Goal: Book appointment/travel/reservation

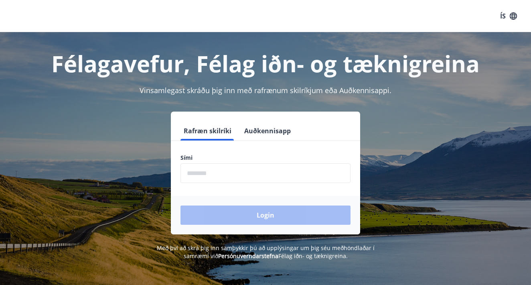
click at [239, 181] on input "phone" at bounding box center [265, 173] width 170 height 20
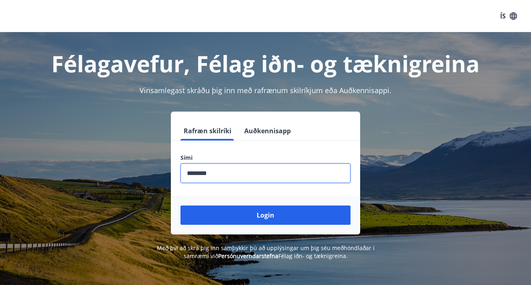
type input "********"
click at [265, 215] on button "Login" at bounding box center [265, 214] width 170 height 19
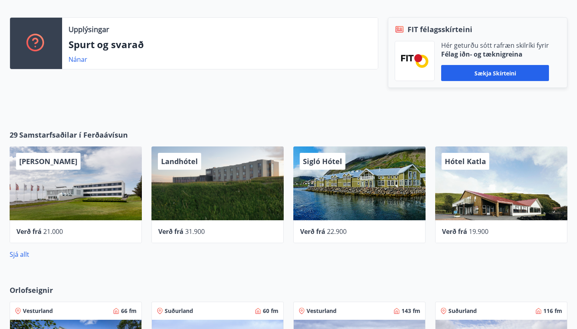
scroll to position [225, 0]
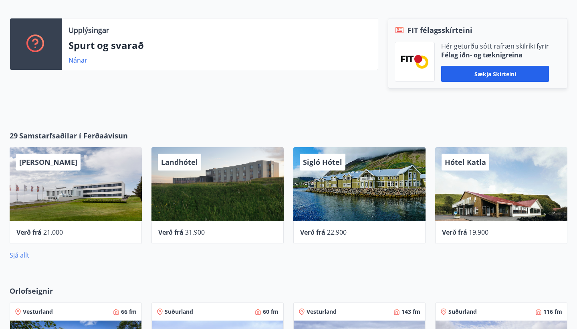
click at [25, 255] on link "Sjá allt" at bounding box center [20, 255] width 20 height 9
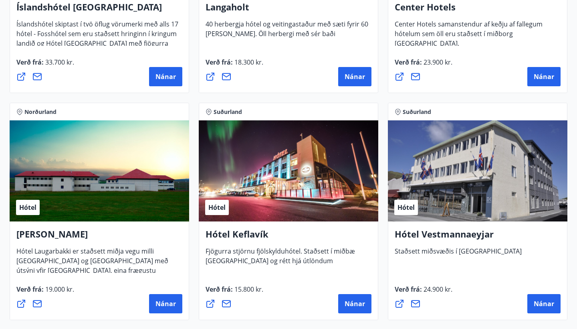
scroll to position [1867, 0]
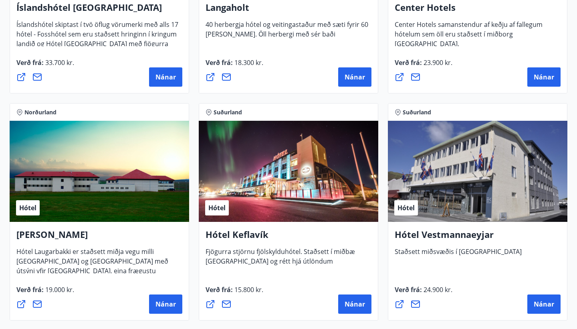
click at [342, 293] on div "Verð frá : 15.800 kr. [GEOGRAPHIC_DATA]" at bounding box center [289, 299] width 166 height 29
click at [346, 307] on span "Nánar" at bounding box center [355, 303] width 20 height 9
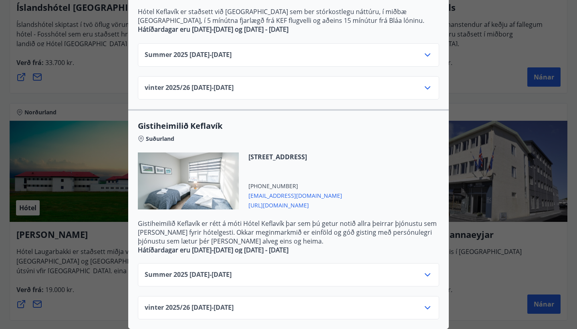
scroll to position [0, 0]
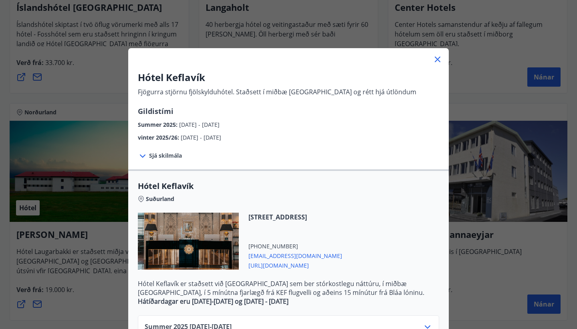
click at [95, 75] on div "Hótel Keflavík Fjögurra stjörnu fjölskylduhótel. Staðsett í miðbæ [GEOGRAPHIC_D…" at bounding box center [288, 164] width 577 height 329
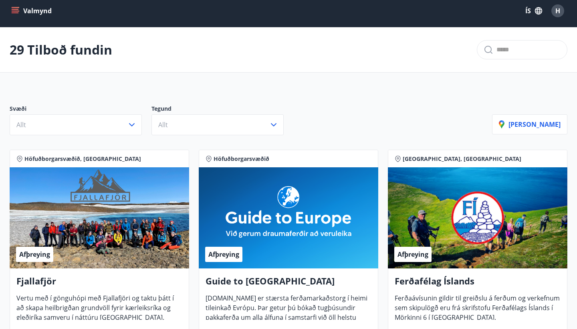
scroll to position [7, 0]
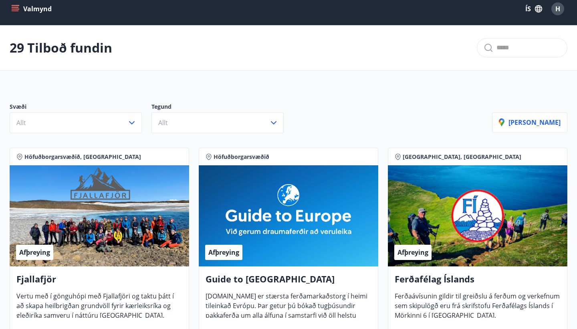
click at [14, 5] on icon "menu" at bounding box center [15, 9] width 8 height 8
click at [210, 59] on div "29 Tilboð fundin" at bounding box center [288, 47] width 577 height 45
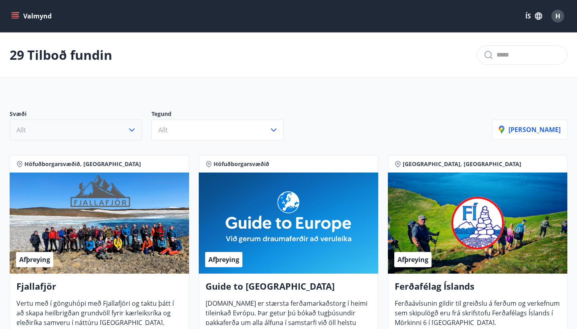
scroll to position [0, 0]
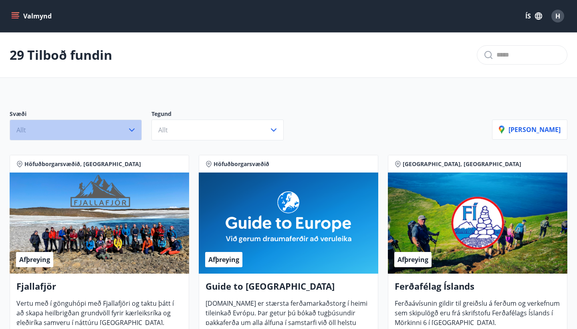
click at [135, 131] on icon "button" at bounding box center [132, 130] width 10 height 10
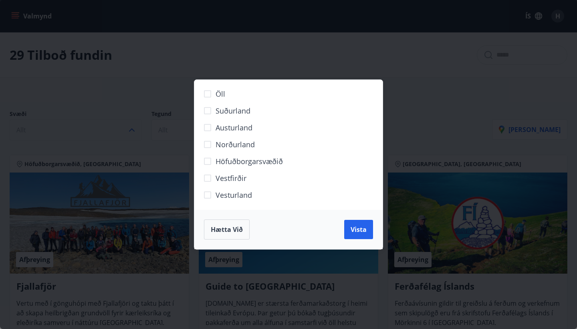
click at [159, 139] on div "Öll Suðurland [GEOGRAPHIC_DATA] Norðurland Höfuðborgarsvæðið [GEOGRAPHIC_DATA] …" at bounding box center [288, 164] width 577 height 329
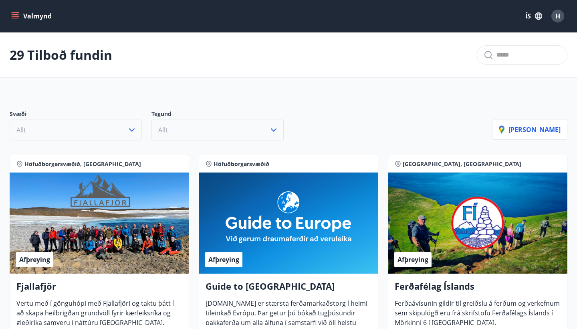
click at [277, 133] on icon "button" at bounding box center [274, 130] width 10 height 10
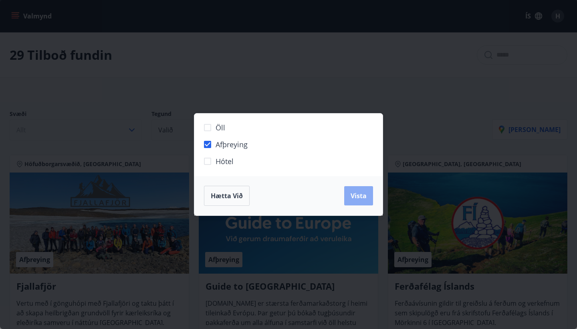
click at [364, 203] on button "Vista" at bounding box center [358, 195] width 29 height 19
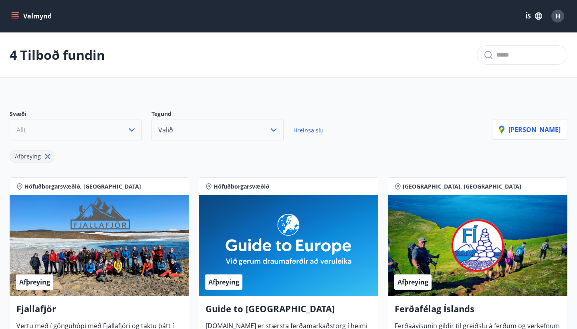
click at [17, 18] on icon "menu" at bounding box center [15, 18] width 7 height 1
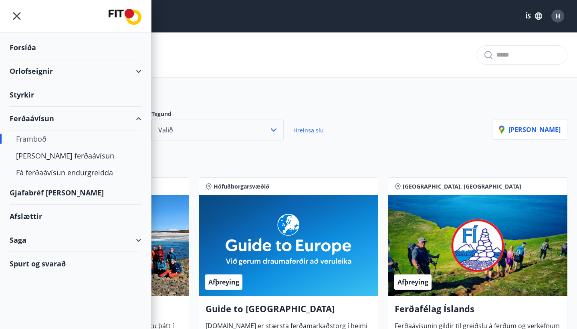
click at [31, 216] on div "Afslættir" at bounding box center [76, 216] width 132 height 24
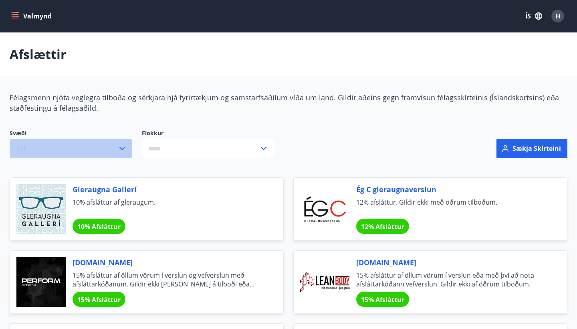
click at [127, 155] on button "Allt" at bounding box center [71, 148] width 123 height 19
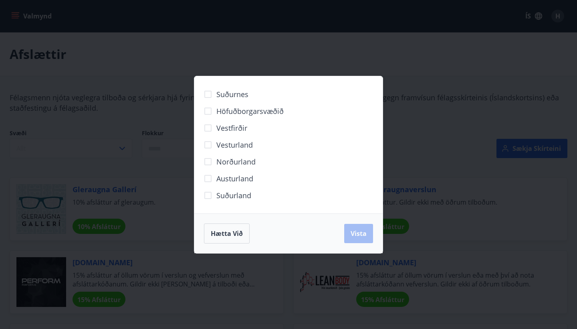
click at [128, 138] on div "Suðurnes Höfuðborgarsvæðið [GEOGRAPHIC_DATA] [GEOGRAPHIC_DATA] Norðurland [GEOG…" at bounding box center [288, 164] width 577 height 329
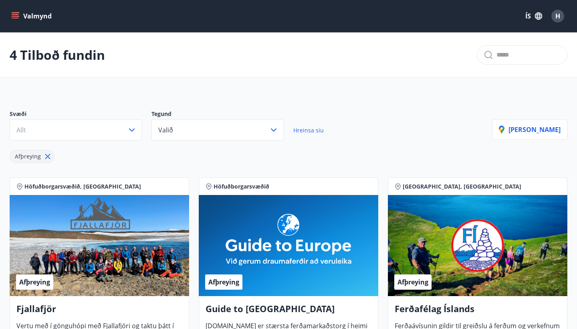
click at [18, 14] on icon "menu" at bounding box center [15, 16] width 8 height 8
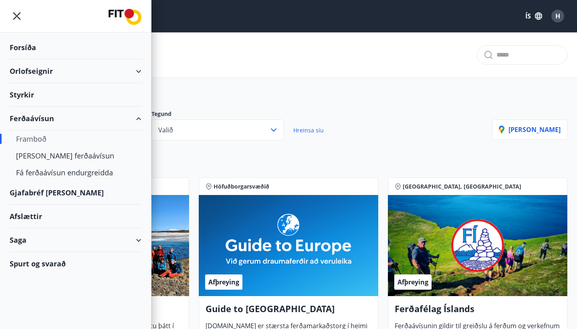
click at [46, 71] on div "Orlofseignir" at bounding box center [76, 71] width 132 height 24
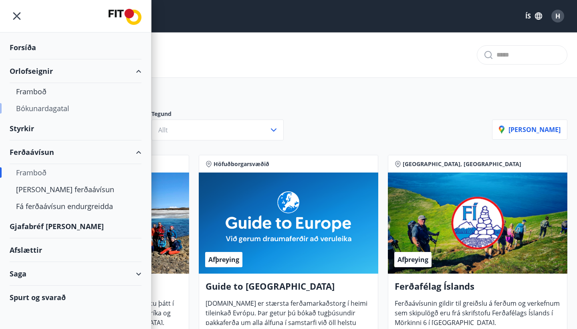
click at [36, 110] on div "Bókunardagatal" at bounding box center [75, 108] width 119 height 17
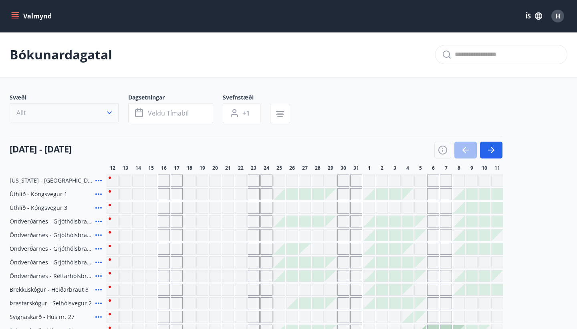
click at [108, 113] on icon "button" at bounding box center [109, 113] width 8 height 8
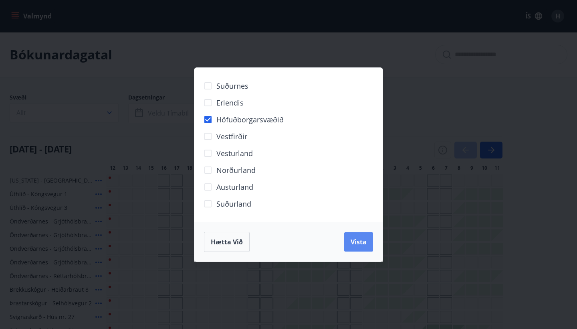
click at [354, 238] on span "Vista" at bounding box center [359, 241] width 16 height 9
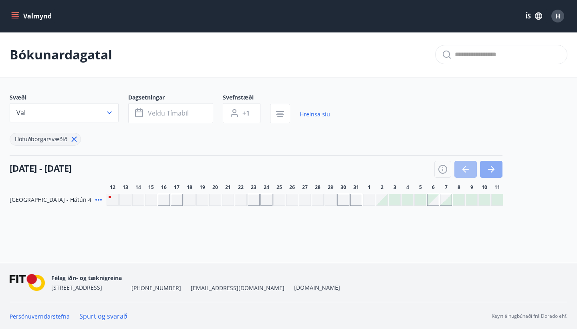
click at [490, 167] on icon "button" at bounding box center [492, 169] width 10 height 10
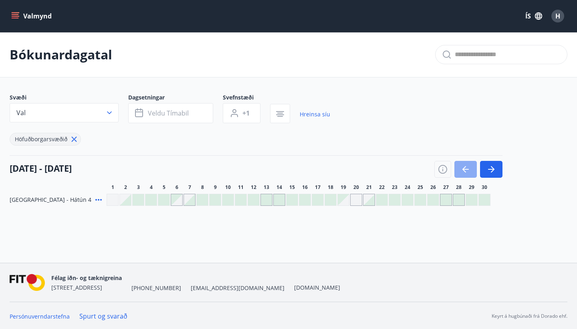
click at [463, 172] on icon "button" at bounding box center [466, 169] width 10 height 10
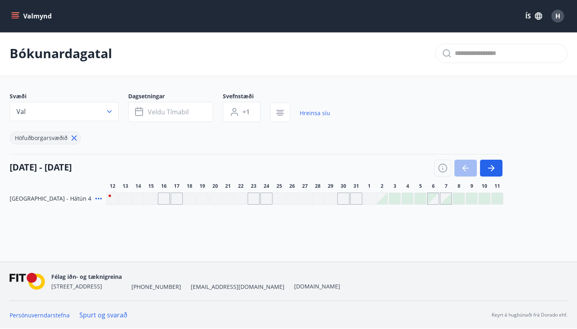
scroll to position [1, 0]
click at [436, 201] on div "Gráir dagar eru ekki bókanlegir" at bounding box center [433, 198] width 11 height 11
click at [428, 219] on div "Bókunardagatal Svæði Val Dagsetningar Veldu tímabil Svefnstæði +1 Hreinsa síu H…" at bounding box center [288, 134] width 577 height 206
click at [420, 202] on div at bounding box center [420, 198] width 11 height 11
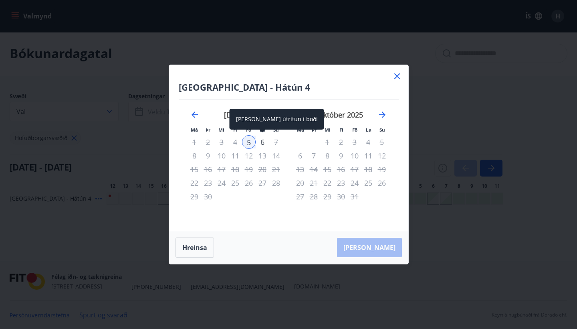
click at [265, 141] on div "6" at bounding box center [263, 142] width 14 height 14
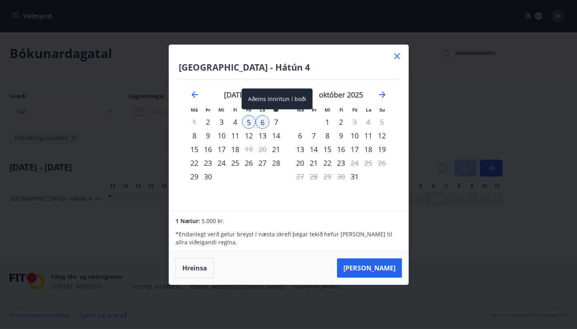
click at [279, 121] on div "7" at bounding box center [276, 122] width 14 height 14
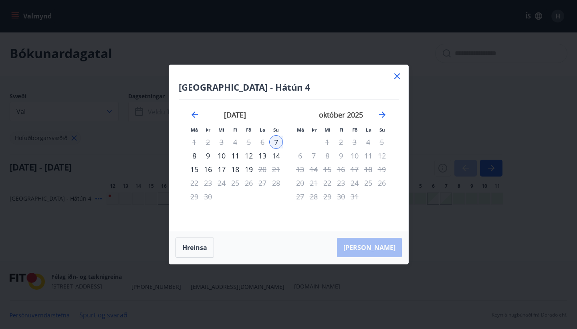
click at [198, 157] on div "8" at bounding box center [195, 156] width 14 height 14
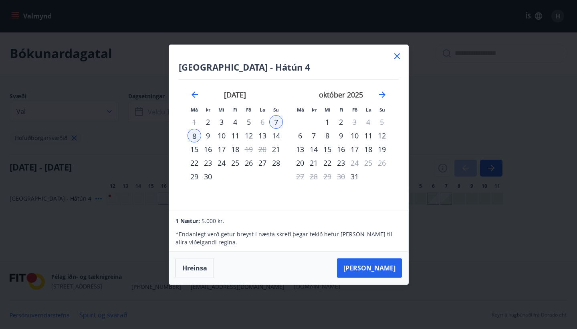
click at [249, 121] on div "5" at bounding box center [249, 122] width 14 height 14
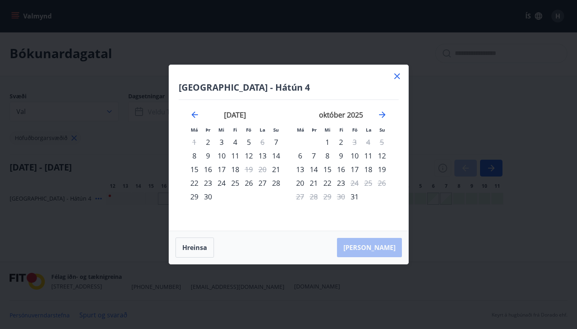
click at [391, 75] on div "[GEOGRAPHIC_DATA] - Hátún 4 Má Þr Mi Fi Fö La Su Má Þr Mi Fi Fö La Su [DATE] 1 …" at bounding box center [288, 148] width 239 height 166
click at [400, 80] on icon at bounding box center [397, 76] width 10 height 10
